Goal: Task Accomplishment & Management: Use online tool/utility

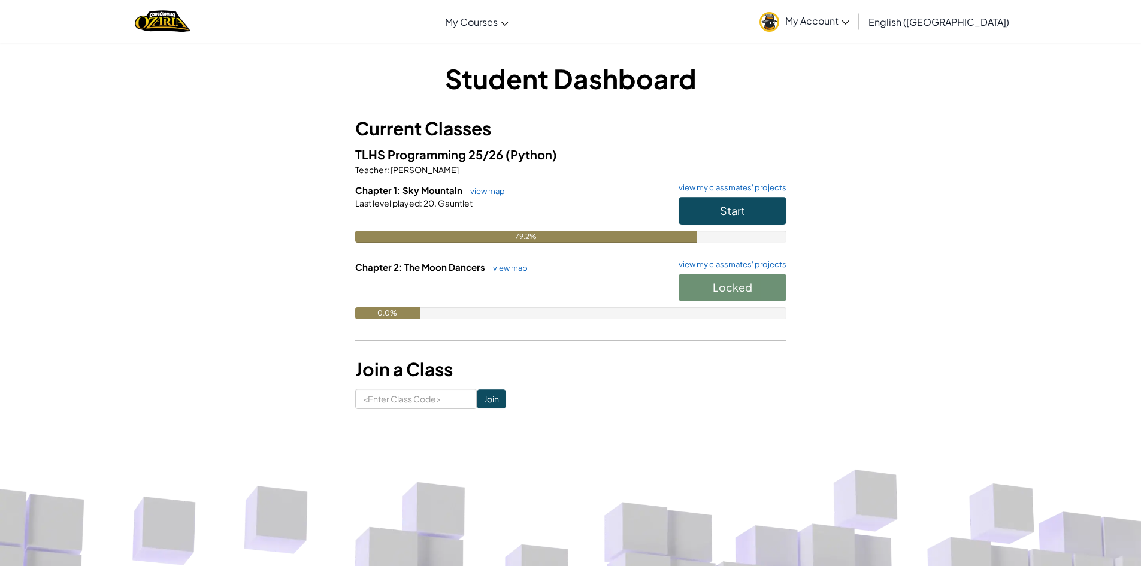
click at [726, 196] on h6 "Chapter 1: Sky Mountain view map view my classmates' projects" at bounding box center [570, 190] width 431 height 13
click at [740, 210] on span "Start" at bounding box center [732, 211] width 25 height 14
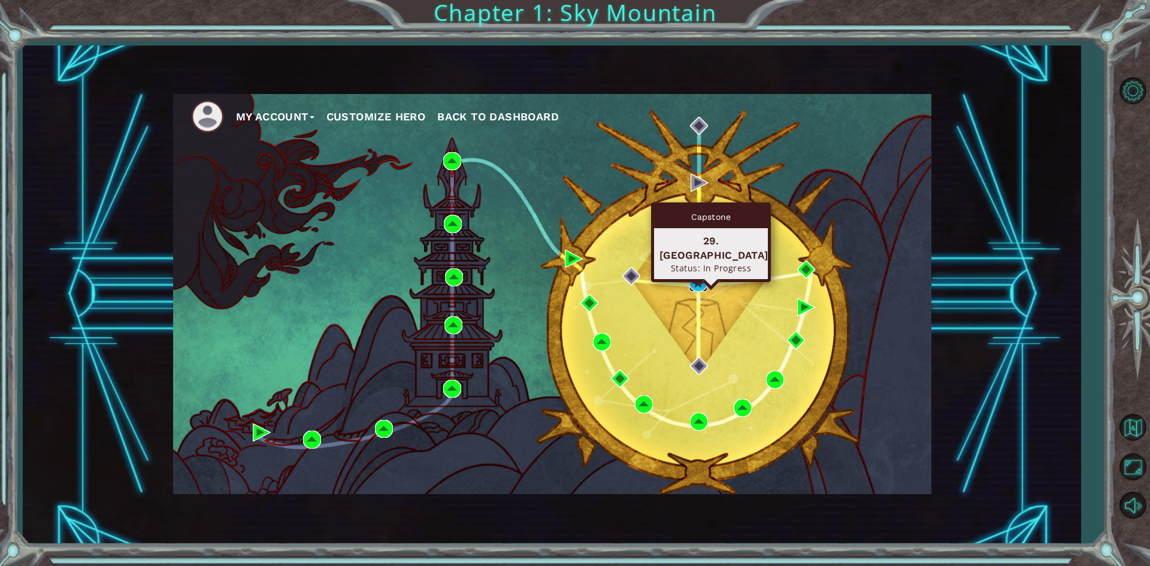
click at [697, 279] on img at bounding box center [698, 283] width 18 height 18
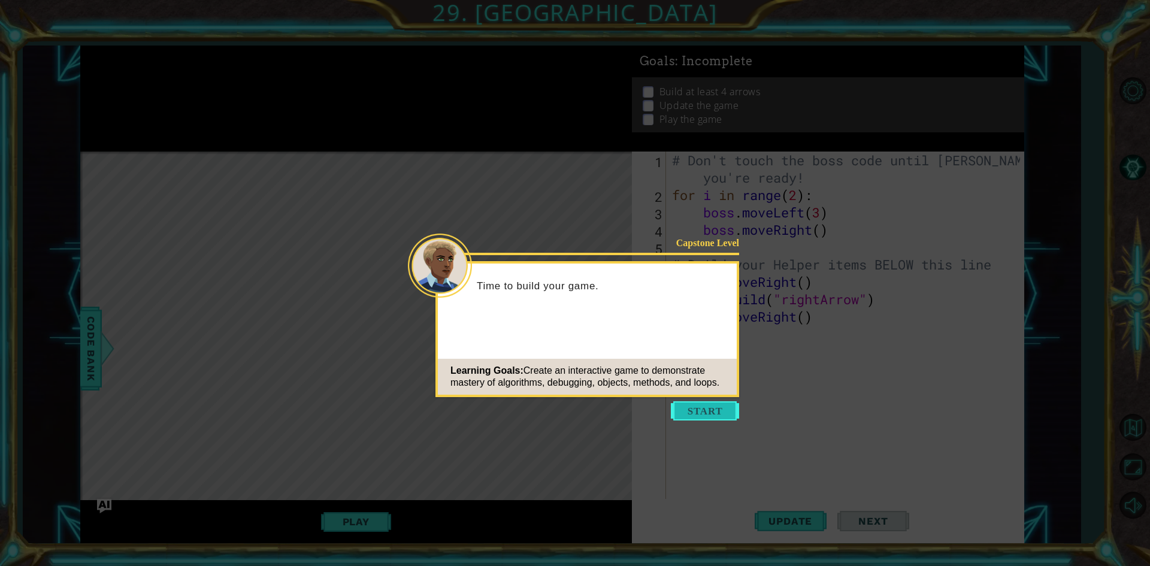
click at [732, 402] on button "Start" at bounding box center [705, 410] width 68 height 19
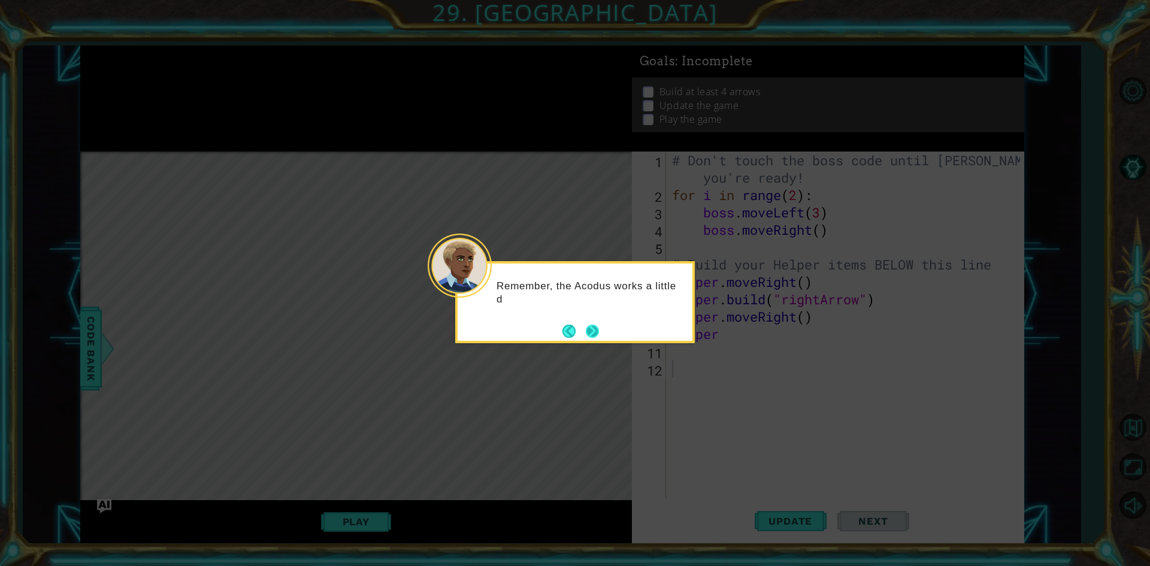
click at [588, 325] on button "Next" at bounding box center [592, 331] width 13 height 13
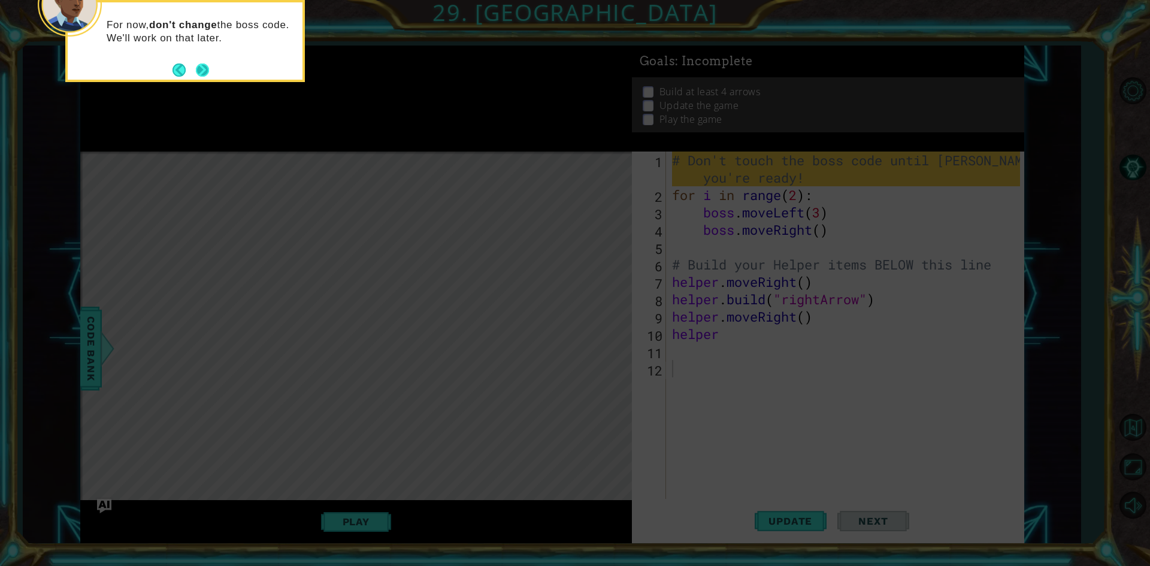
click at [207, 69] on button "Next" at bounding box center [202, 69] width 13 height 13
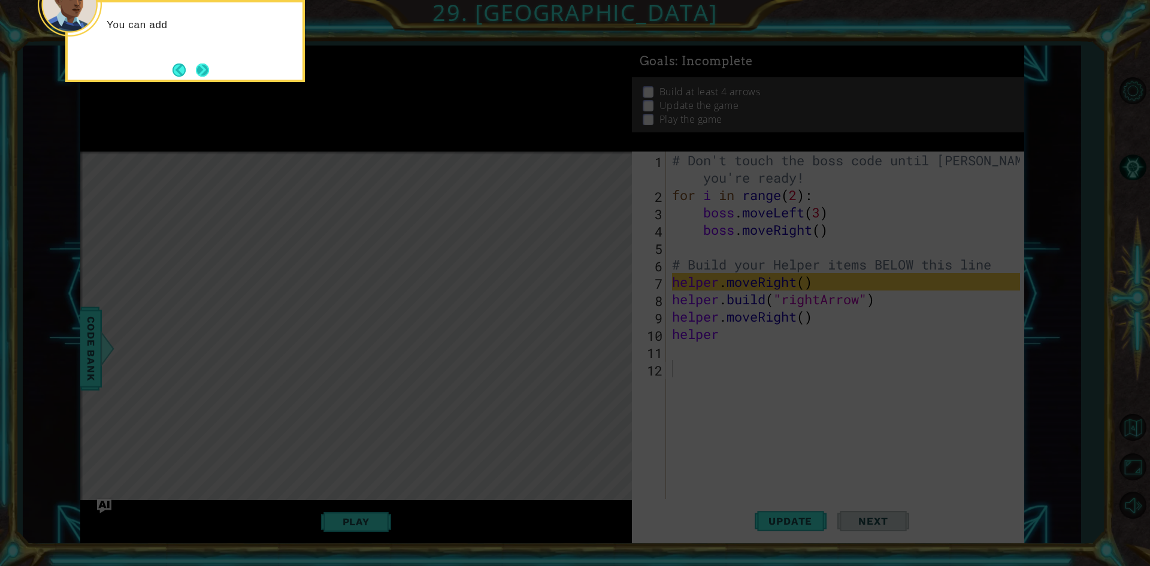
click at [208, 69] on button "Next" at bounding box center [202, 70] width 14 height 14
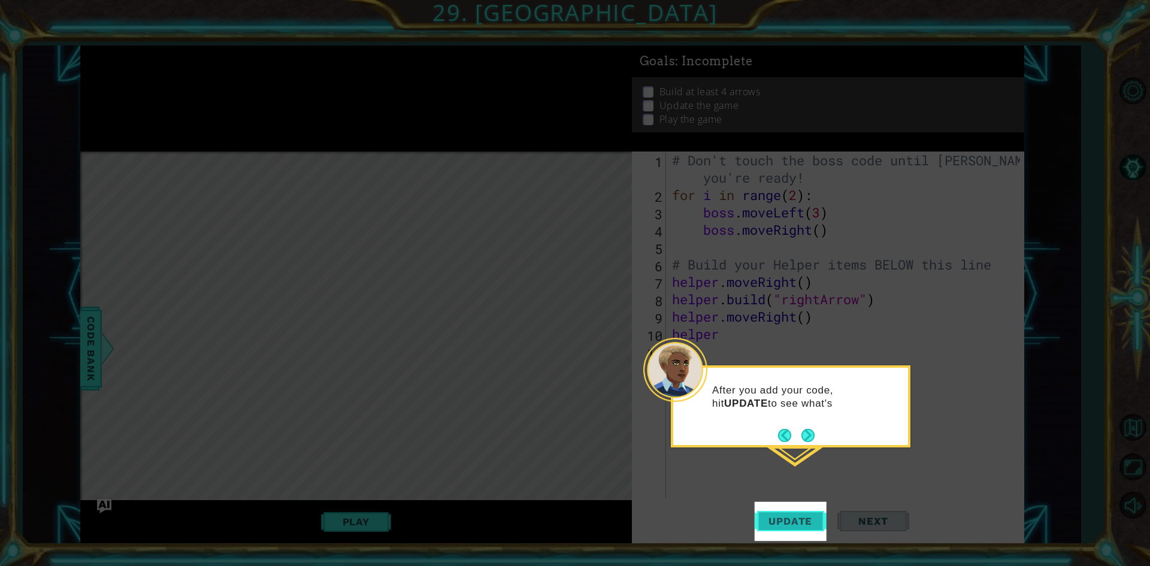
click at [804, 515] on button "Update" at bounding box center [791, 521] width 72 height 39
click at [806, 431] on button "Next" at bounding box center [807, 435] width 13 height 13
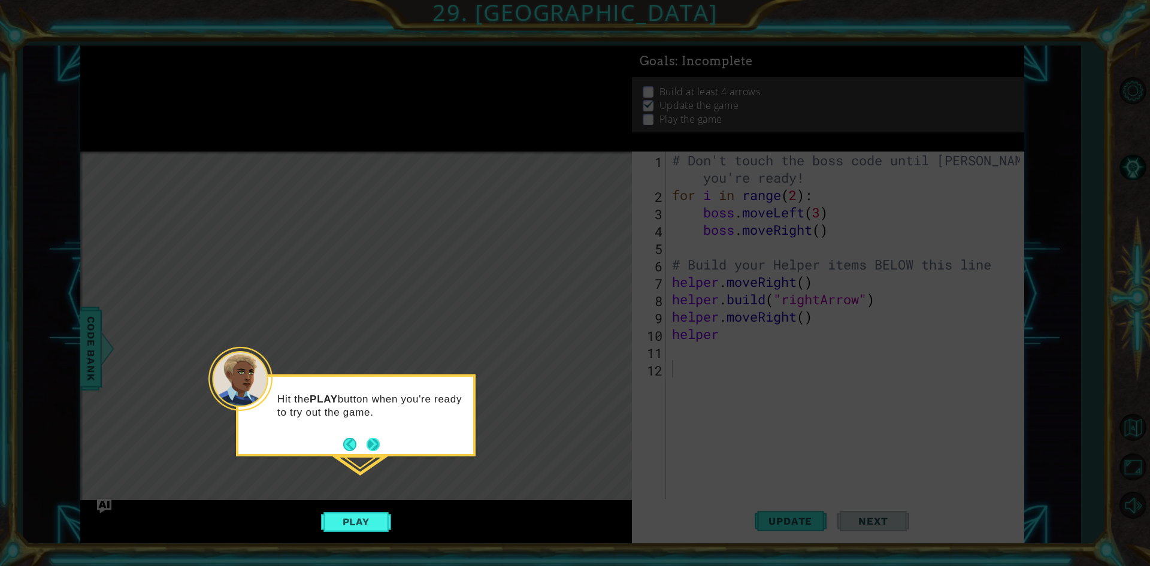
click at [371, 447] on button "Next" at bounding box center [373, 444] width 13 height 13
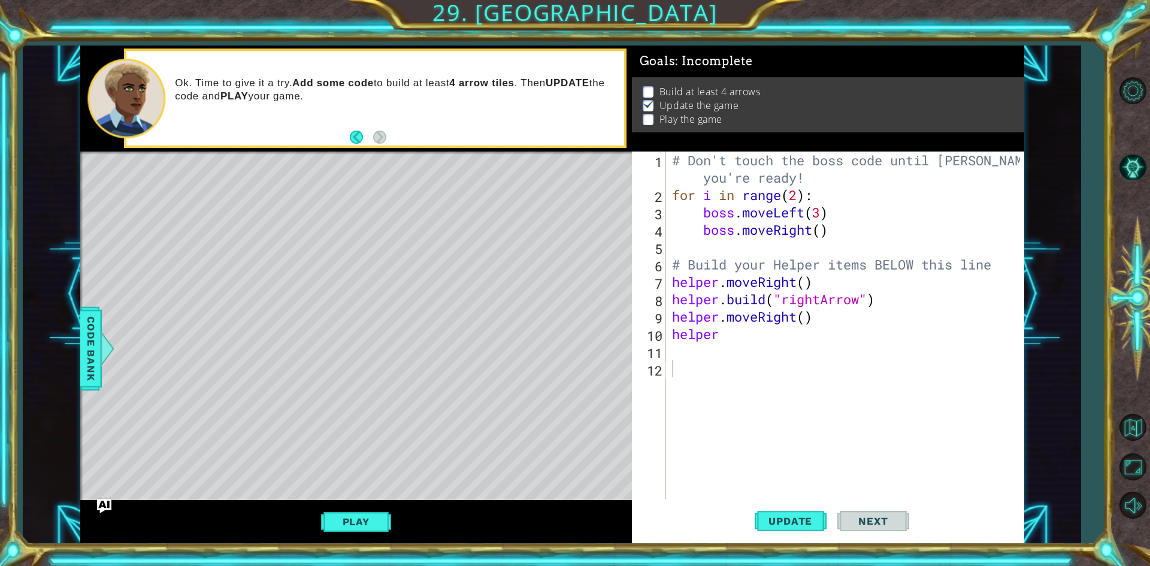
click at [284, 188] on div "Level Map" at bounding box center [356, 328] width 553 height 353
click at [743, 327] on div "# Don't touch the boss code until [PERSON_NAME] says you're ready! for i in ran…" at bounding box center [848, 352] width 356 height 400
click at [813, 520] on span "Update" at bounding box center [791, 521] width 68 height 12
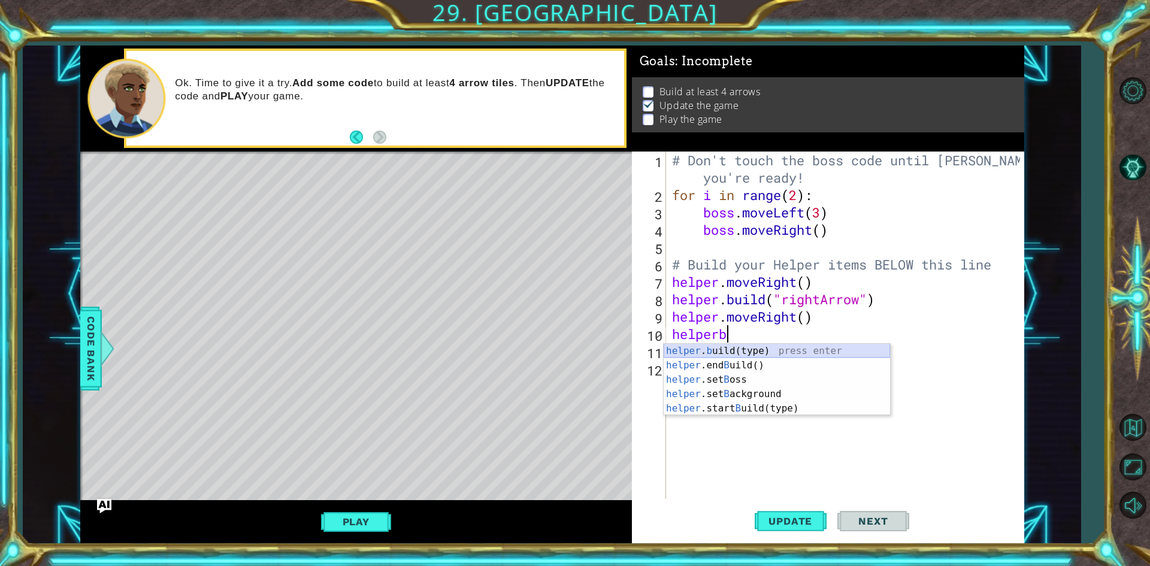
click at [792, 353] on div "helper . b uild(type) press enter helper .end B uild() press enter helper .set …" at bounding box center [777, 394] width 226 height 101
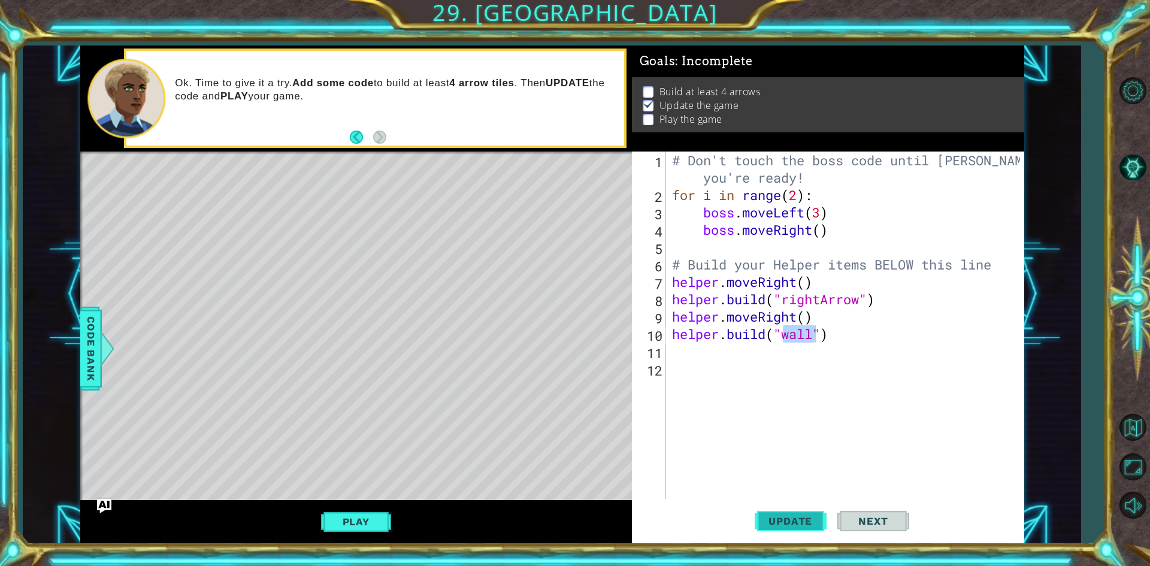
click at [785, 527] on span "Update" at bounding box center [791, 521] width 68 height 12
drag, startPoint x: 367, startPoint y: 518, endPoint x: 367, endPoint y: 511, distance: 6.6
click at [366, 515] on button "Play" at bounding box center [356, 521] width 70 height 23
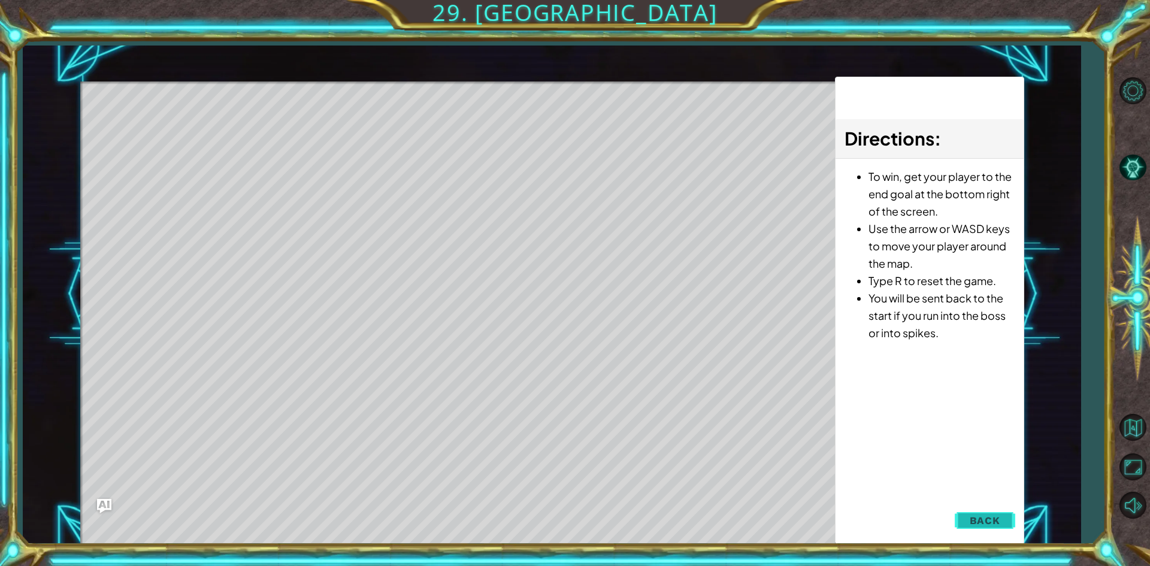
click at [982, 524] on span "Back" at bounding box center [985, 521] width 31 height 12
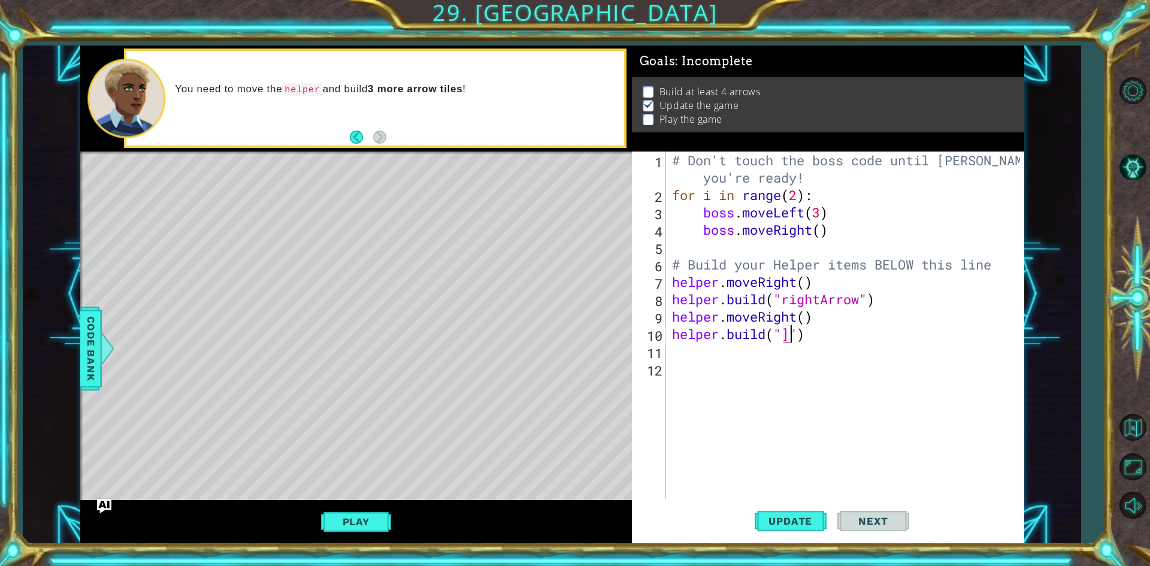
scroll to position [0, 5]
type textarea "[DOMAIN_NAME]("")"
click at [819, 359] on div "# Don't touch the boss code until [PERSON_NAME] says you're ready! for i in ran…" at bounding box center [848, 352] width 356 height 400
click at [789, 338] on div "# Don't touch the boss code until [PERSON_NAME] says you're ready! for i in ran…" at bounding box center [848, 352] width 356 height 400
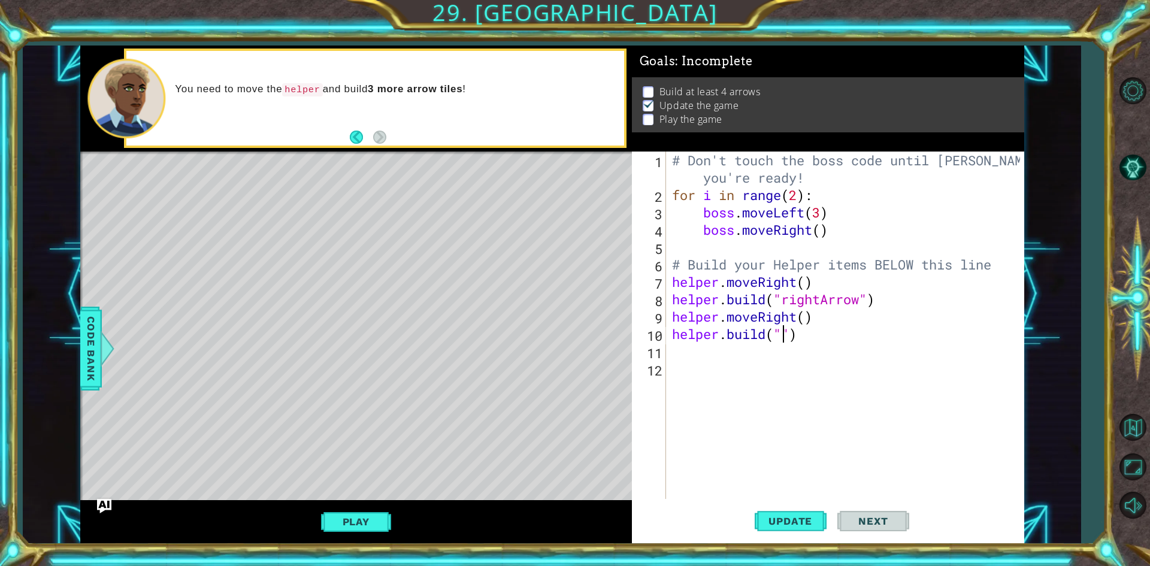
click at [783, 334] on div "# Don't touch the boss code until [PERSON_NAME] says you're ready! for i in ran…" at bounding box center [848, 352] width 356 height 400
click at [810, 356] on div ""r ightArrow" press enter" at bounding box center [879, 365] width 226 height 43
type textarea "[DOMAIN_NAME]("rightArrow")"
click at [364, 519] on button "Play" at bounding box center [356, 521] width 70 height 23
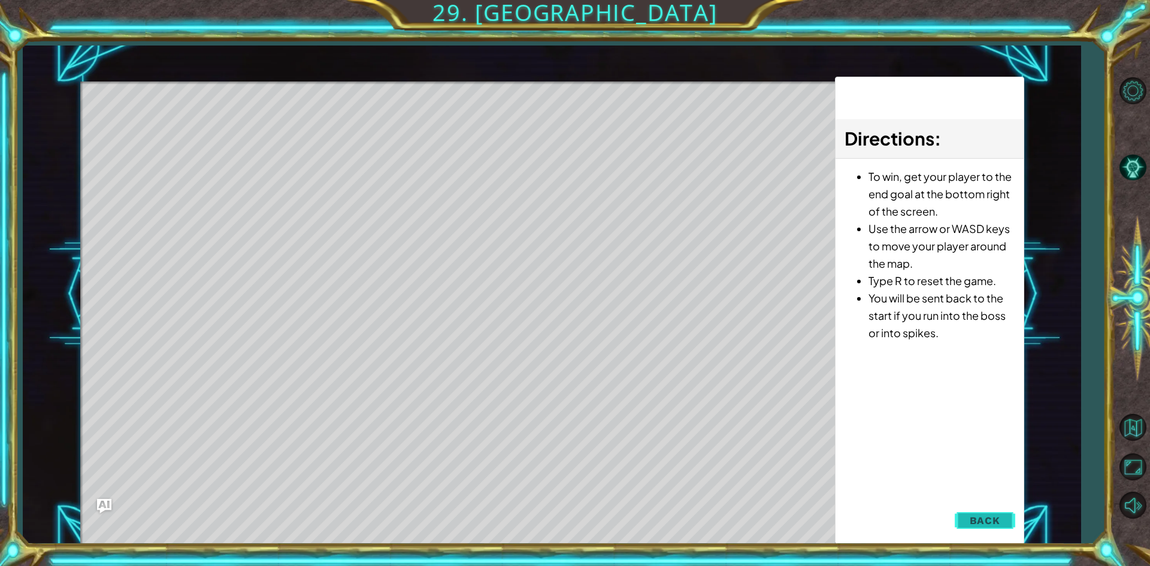
click at [973, 519] on span "Back" at bounding box center [985, 521] width 31 height 12
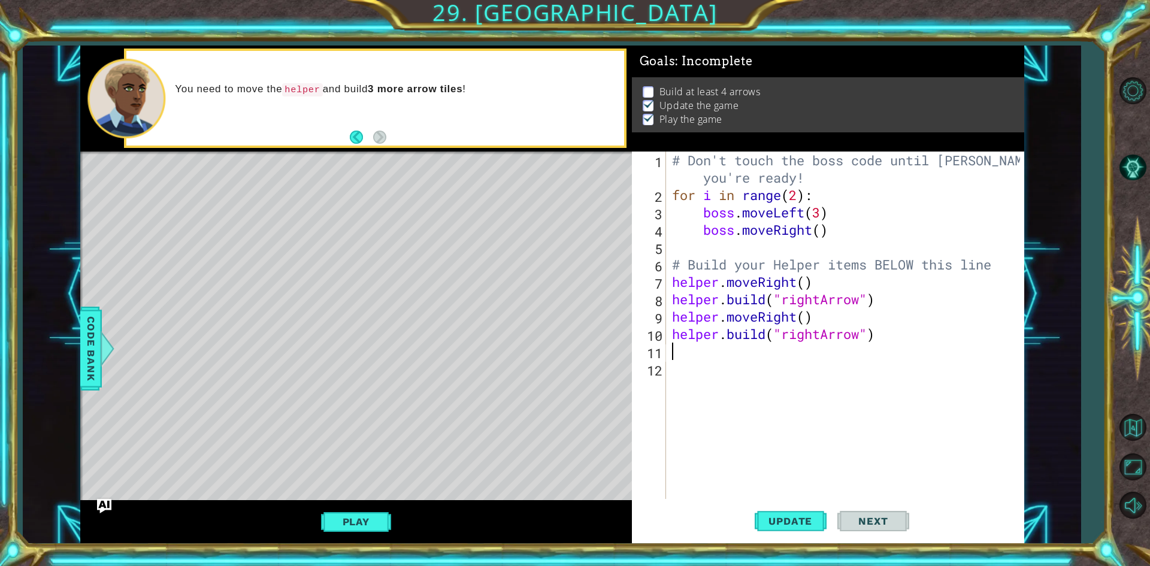
scroll to position [0, 0]
click at [690, 346] on div "# Don't touch the boss code until [PERSON_NAME] says you're ready! for i in ran…" at bounding box center [848, 352] width 356 height 400
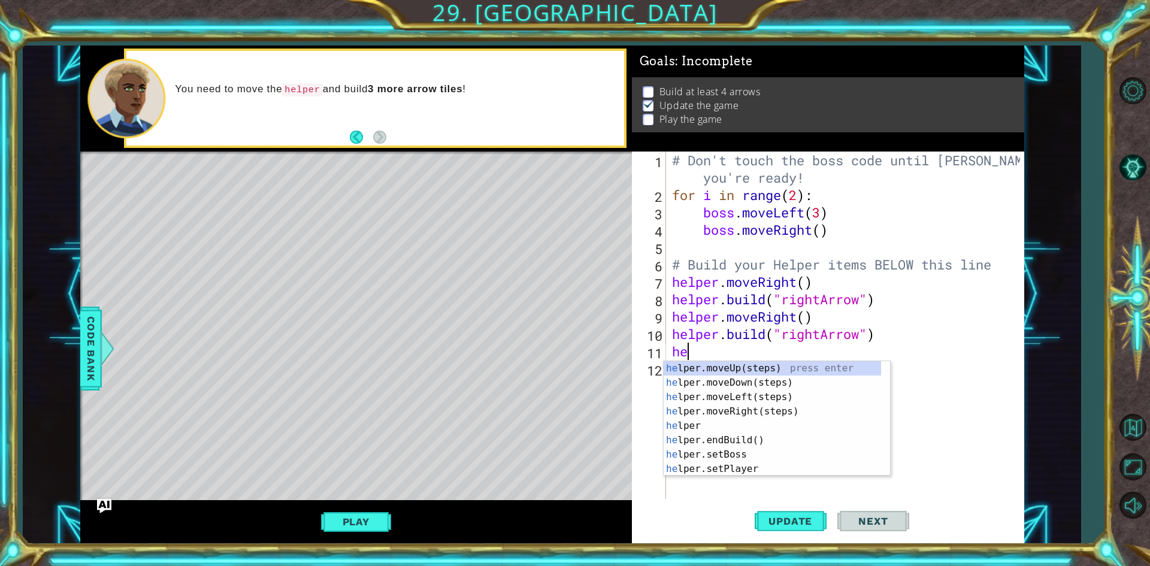
type textarea "heo"
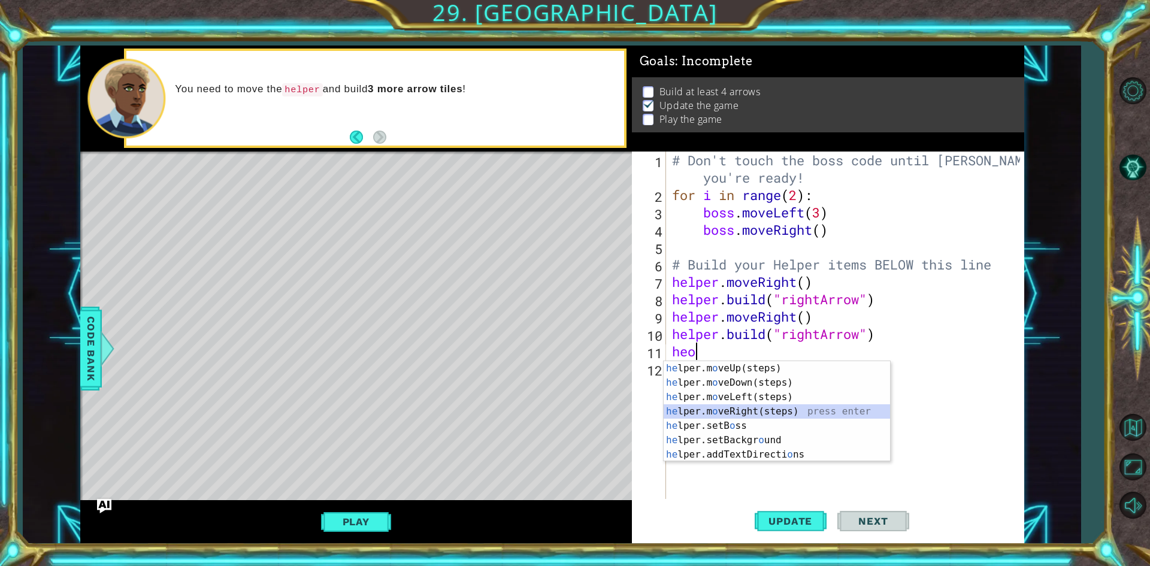
click at [755, 412] on div "he lper.m o veUp(steps) press enter he lper.m o veDown(steps) press enter he lp…" at bounding box center [777, 425] width 226 height 129
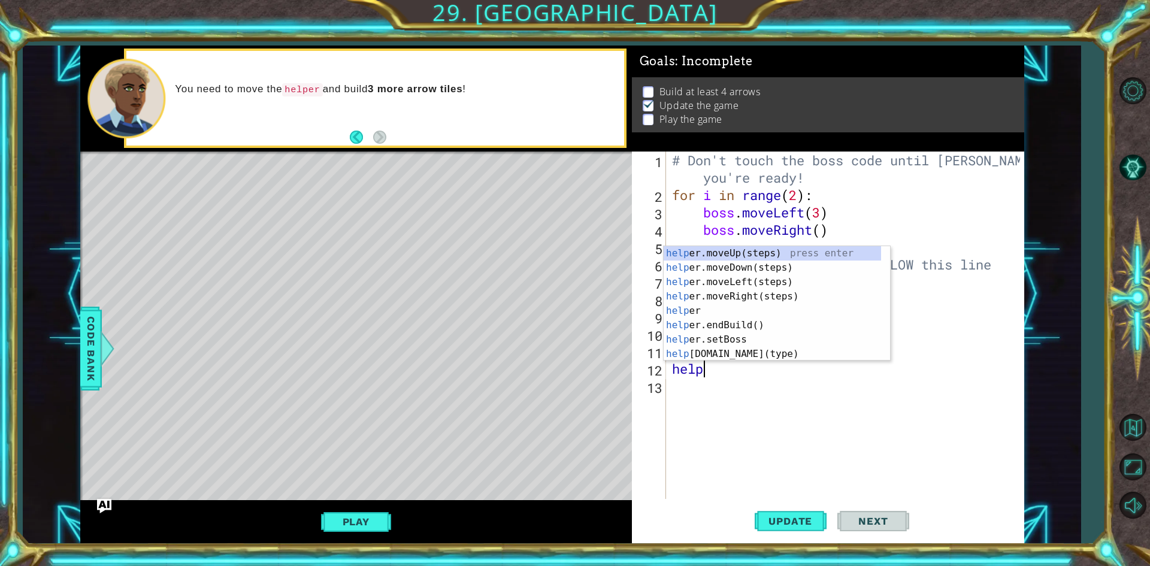
scroll to position [0, 1]
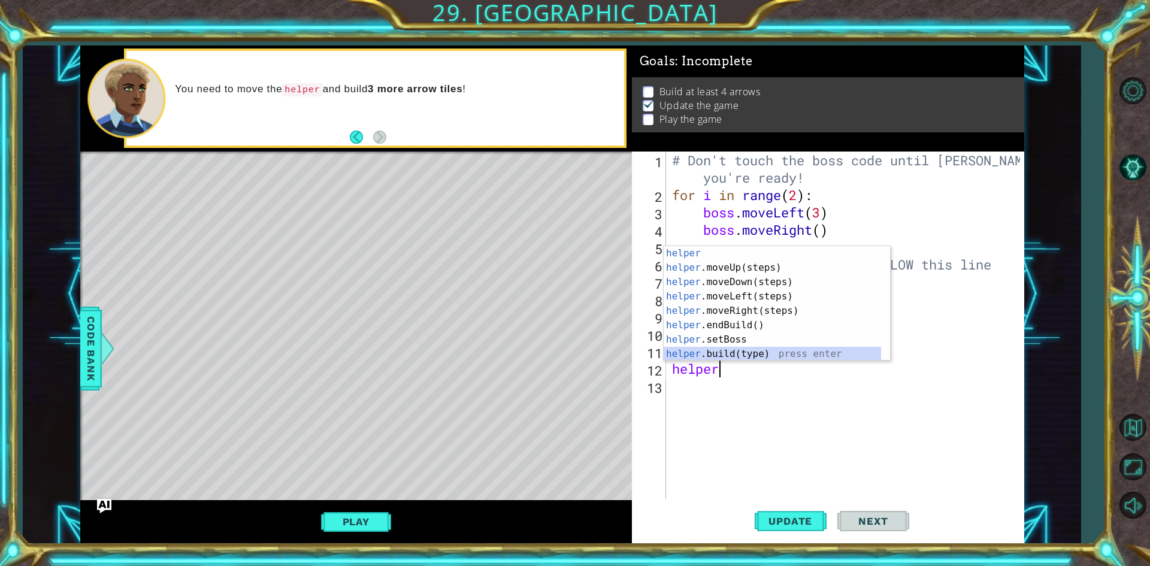
click at [764, 355] on div "helper press enter helper .moveUp(steps) press enter helper .moveDown(steps) pr…" at bounding box center [772, 318] width 217 height 144
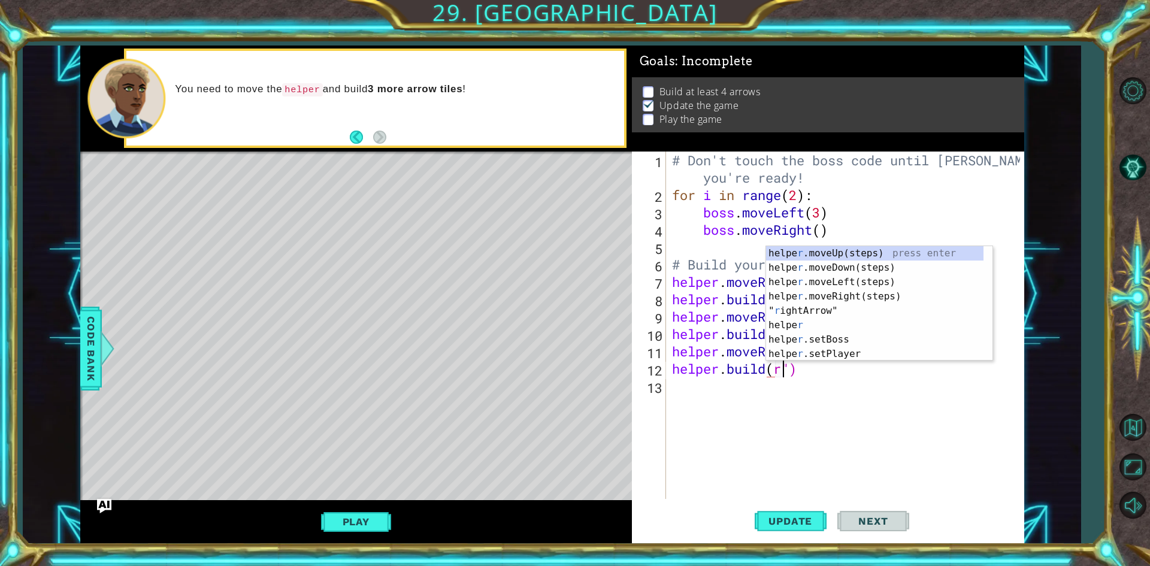
scroll to position [0, 5]
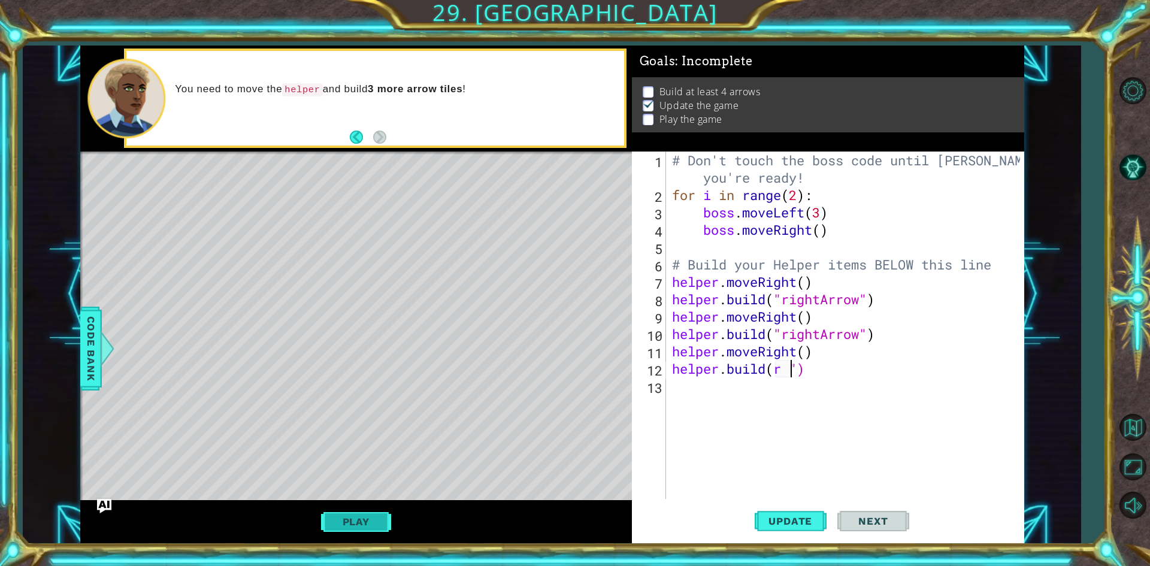
type textarea "[DOMAIN_NAME](r ")"
click at [365, 528] on button "Play" at bounding box center [356, 521] width 70 height 23
